Goal: Find specific page/section: Find specific page/section

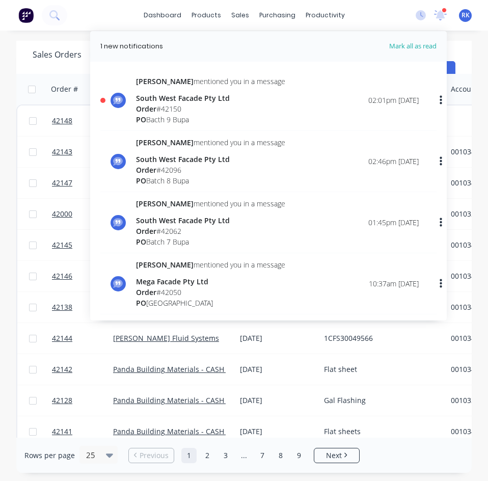
click at [182, 94] on div "South West Facade Pty Ltd" at bounding box center [210, 98] width 149 height 11
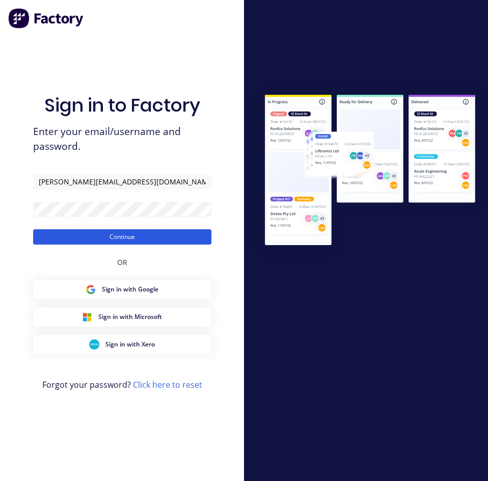
click at [145, 238] on button "Continue" at bounding box center [122, 236] width 178 height 15
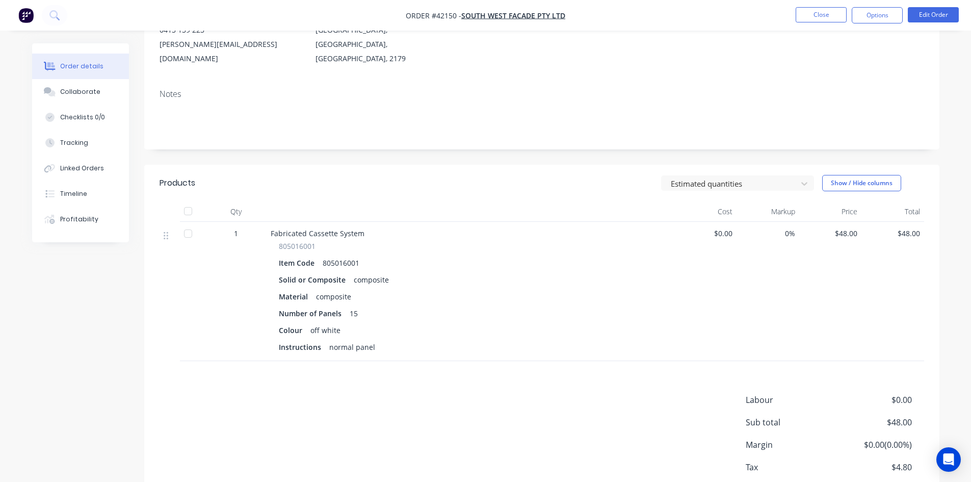
scroll to position [153, 0]
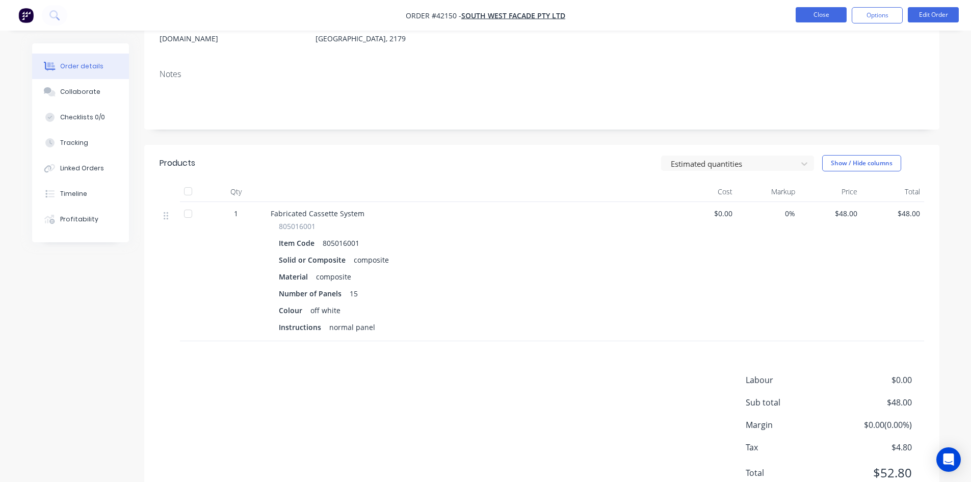
click at [488, 13] on button "Close" at bounding box center [820, 14] width 51 height 15
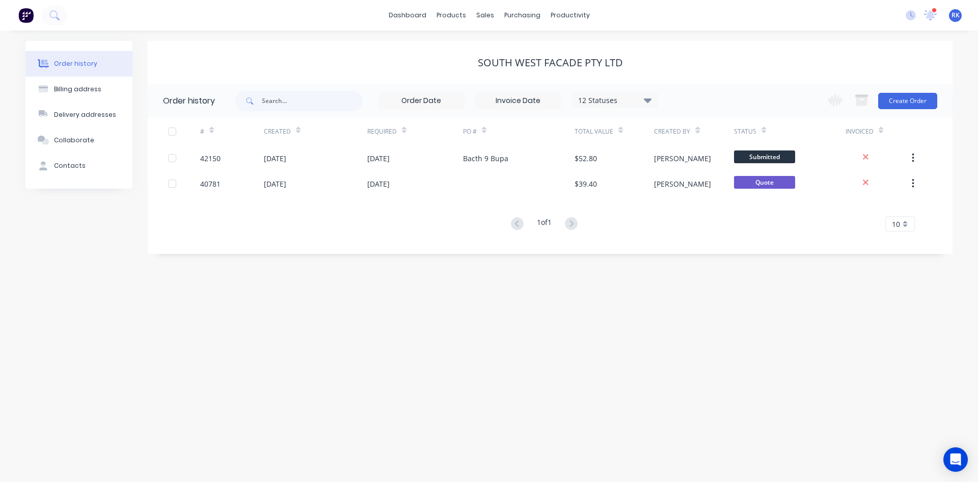
click at [92, 60] on div "Order history" at bounding box center [75, 63] width 43 height 9
click at [401, 8] on link "dashboard" at bounding box center [408, 15] width 48 height 15
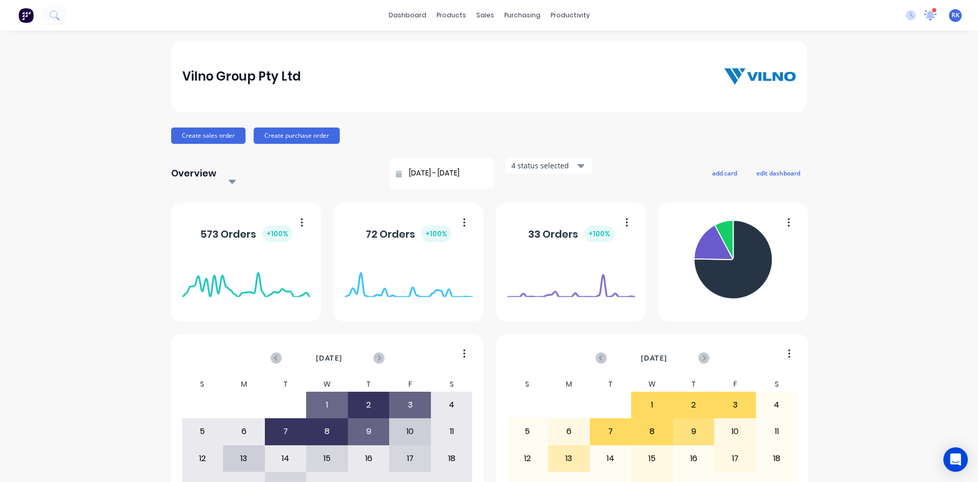
click at [488, 10] on div at bounding box center [930, 15] width 13 height 15
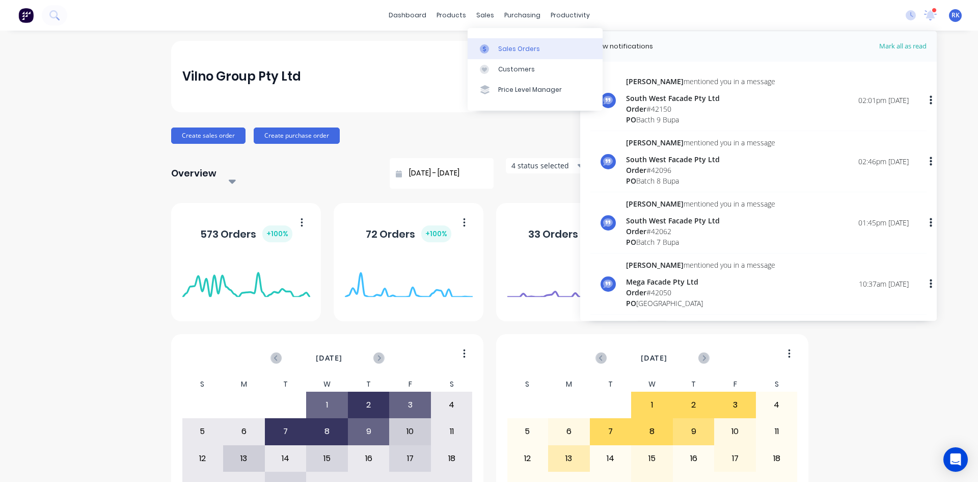
click at [488, 39] on link "Sales Orders" at bounding box center [535, 48] width 135 height 20
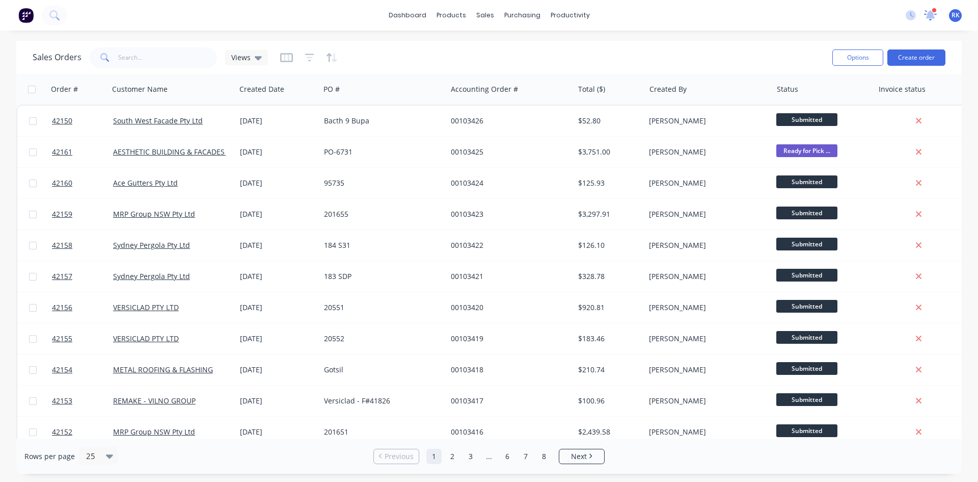
click at [928, 20] on div at bounding box center [930, 15] width 13 height 15
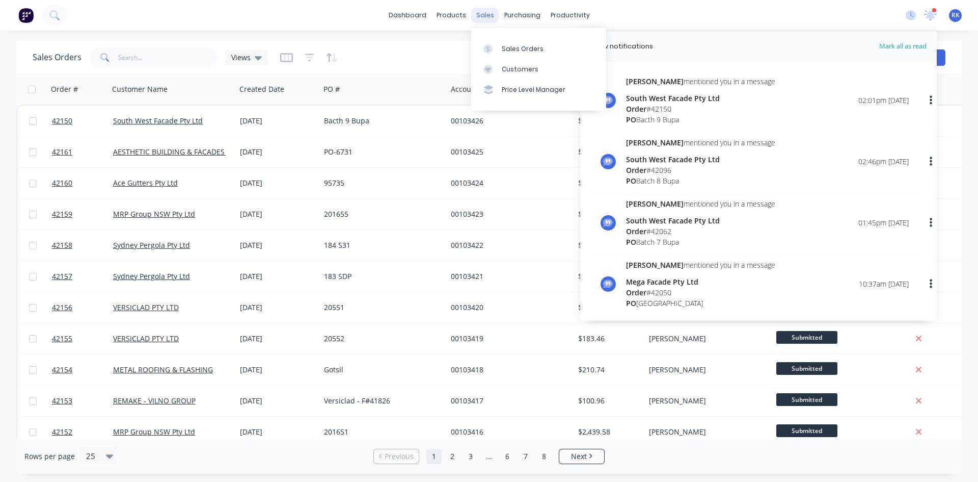
click at [478, 13] on div "sales" at bounding box center [485, 15] width 28 height 15
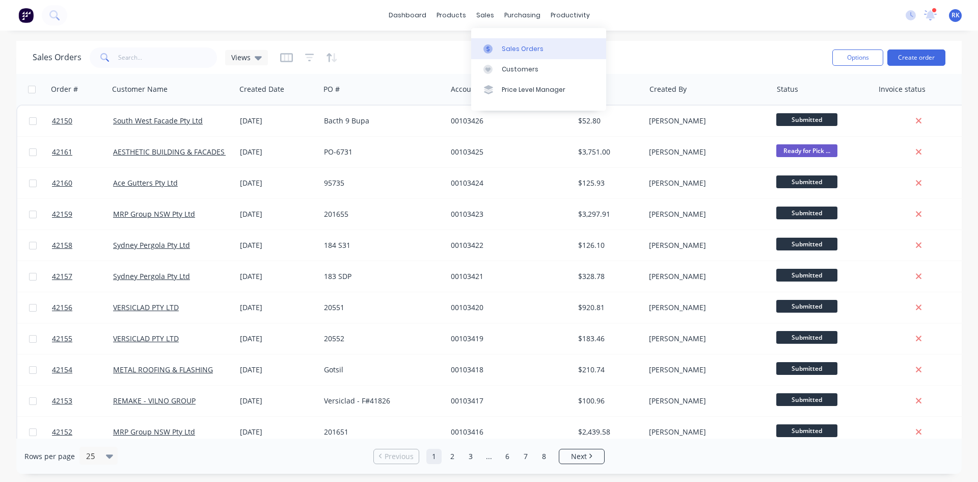
click at [514, 45] on div "Sales Orders" at bounding box center [523, 48] width 42 height 9
click at [510, 44] on div "Sales Orders" at bounding box center [523, 48] width 42 height 9
click at [930, 15] on icon at bounding box center [931, 14] width 10 height 10
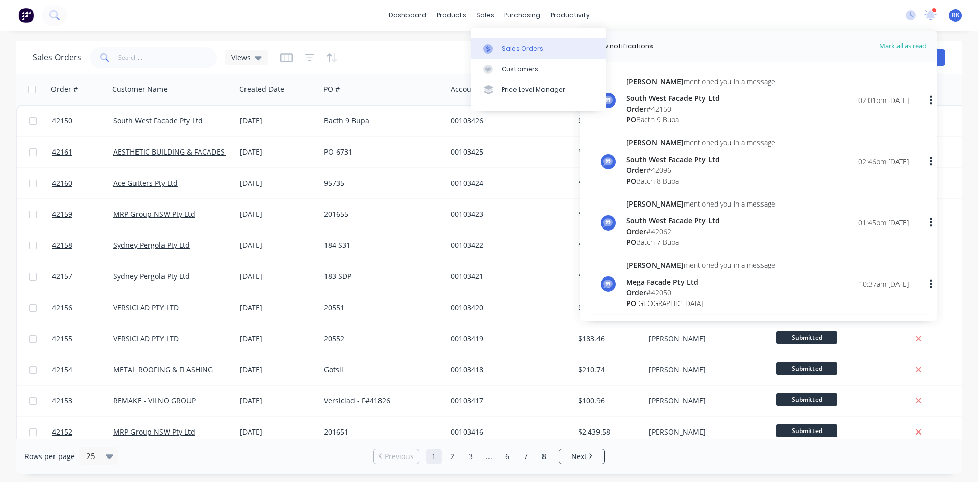
click at [522, 47] on div "Sales Orders" at bounding box center [523, 48] width 42 height 9
